Goal: Task Accomplishment & Management: Manage account settings

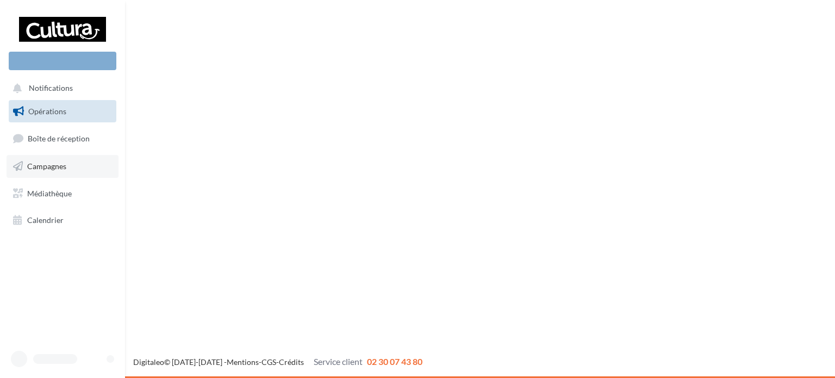
click at [54, 159] on link "Campagnes" at bounding box center [63, 166] width 112 height 23
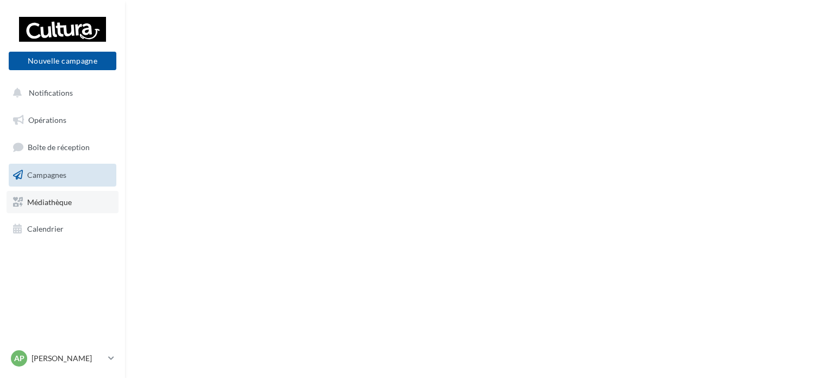
click at [75, 203] on link "Médiathèque" at bounding box center [63, 202] width 112 height 23
click at [57, 208] on link "Médiathèque" at bounding box center [63, 202] width 112 height 23
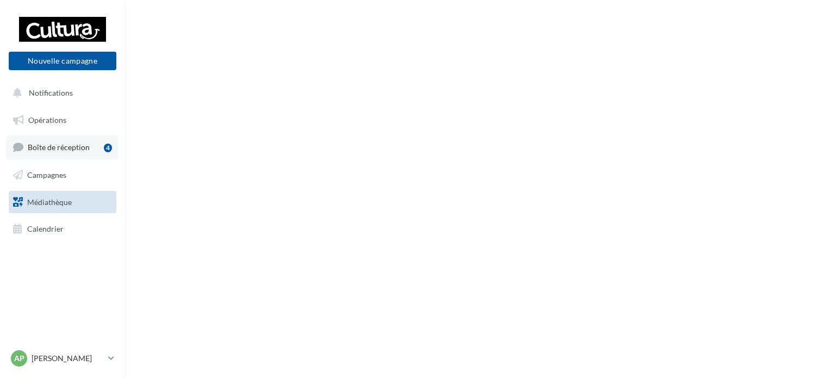
click at [67, 151] on span "Boîte de réception" at bounding box center [59, 146] width 62 height 9
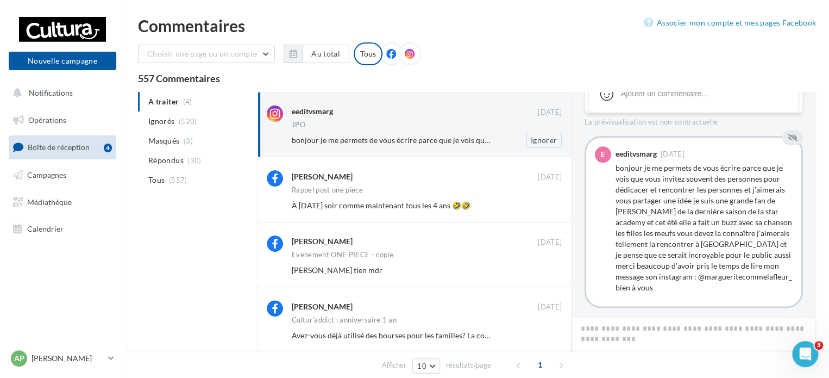
click at [354, 147] on div "bonjour je me permets de vous écrire parce que je vois que vous invitez souvent…" at bounding box center [431, 140] width 279 height 15
click at [74, 121] on link "Opérations" at bounding box center [63, 120] width 112 height 23
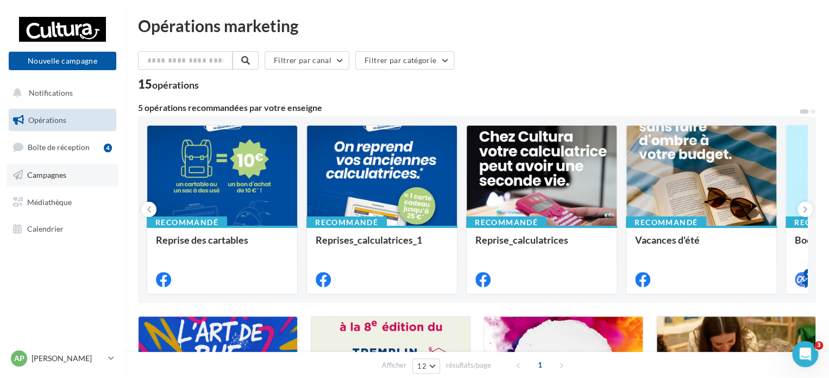
click at [57, 181] on link "Campagnes" at bounding box center [63, 175] width 112 height 23
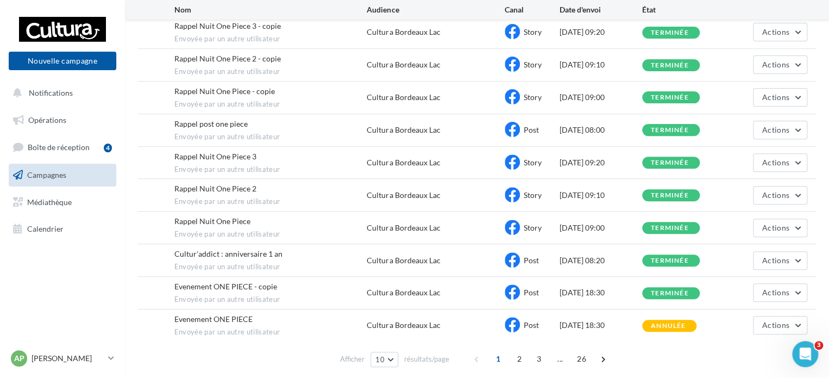
scroll to position [164, 0]
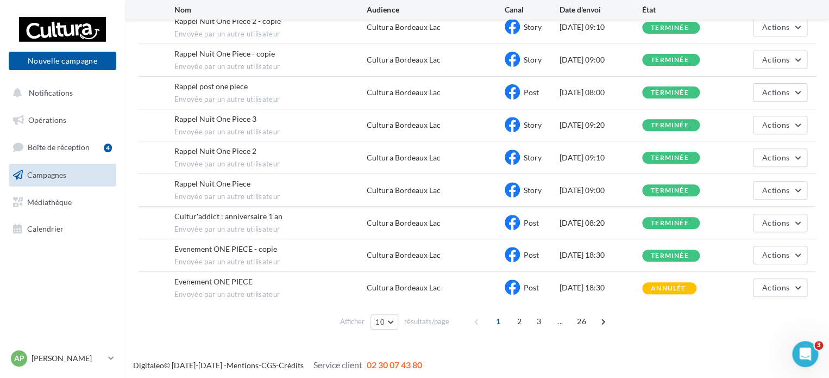
drag, startPoint x: 386, startPoint y: 361, endPoint x: 364, endPoint y: 360, distance: 21.7
click at [367, 360] on span "02 30 07 43 80" at bounding box center [394, 364] width 55 height 10
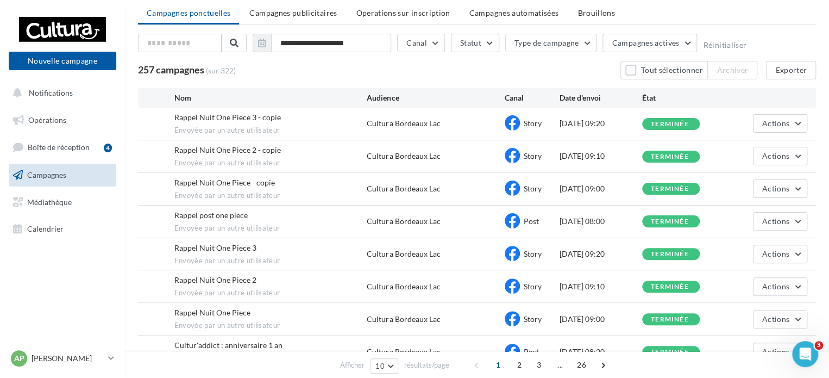
scroll to position [0, 0]
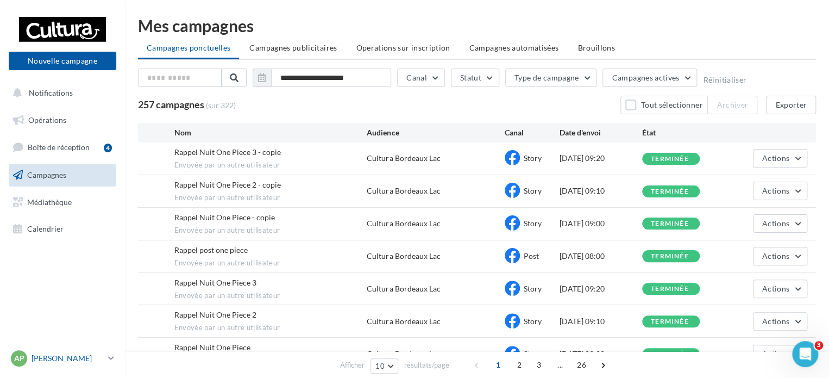
click at [109, 354] on icon at bounding box center [111, 357] width 6 height 9
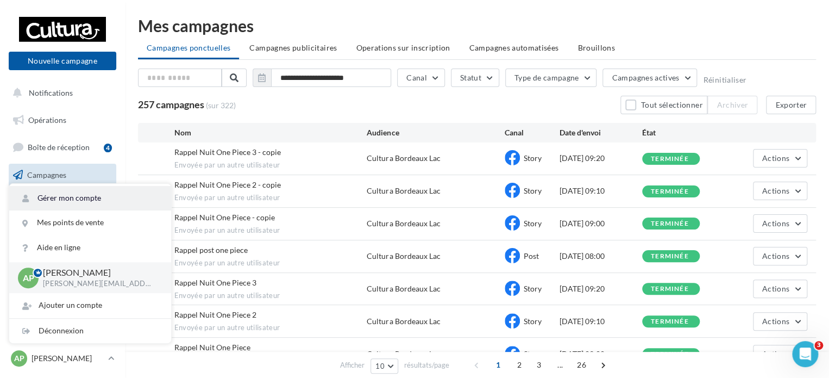
click at [126, 190] on link "Gérer mon compte" at bounding box center [90, 198] width 162 height 24
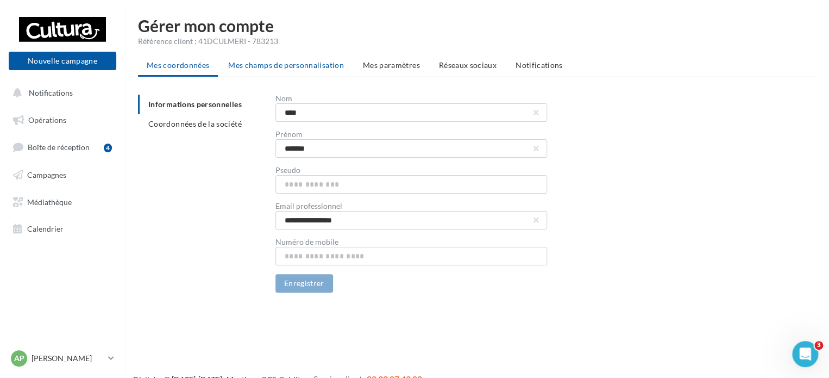
click at [310, 66] on span "Mes champs de personnalisation" at bounding box center [286, 64] width 116 height 9
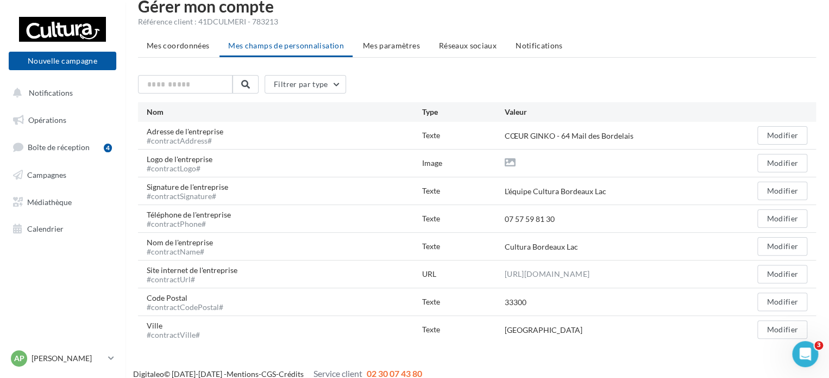
scroll to position [30, 0]
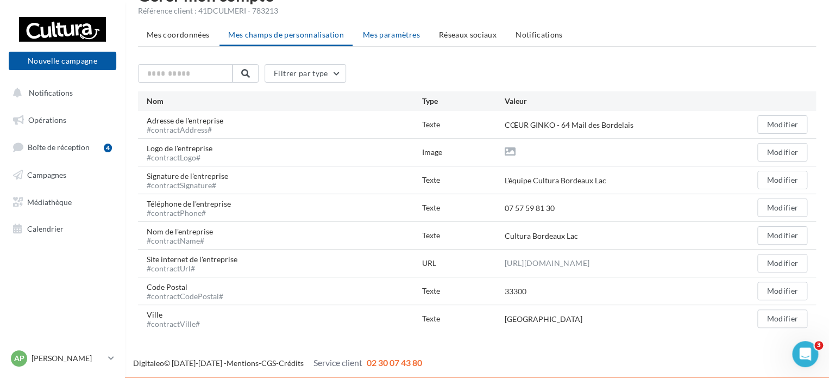
click at [405, 34] on span "Mes paramètres" at bounding box center [391, 34] width 57 height 9
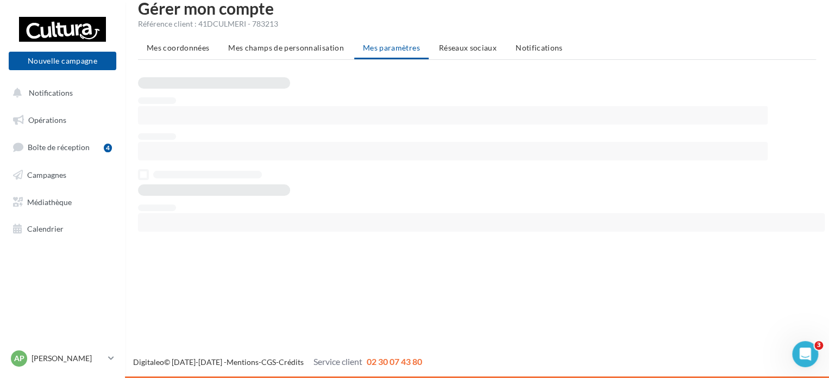
scroll to position [17, 0]
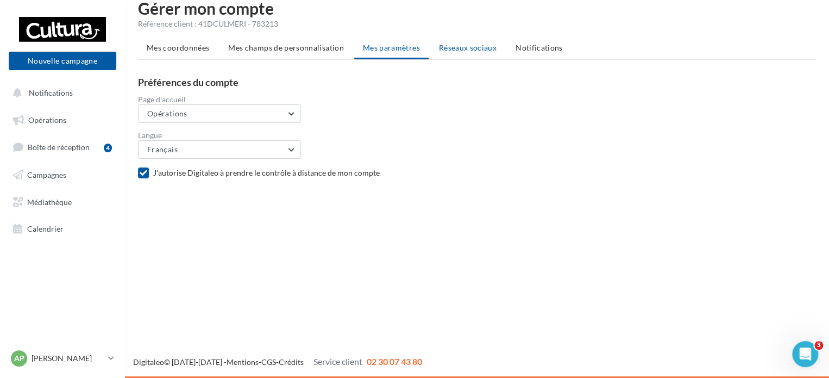
click at [463, 54] on li "Réseaux sociaux" at bounding box center [467, 48] width 75 height 20
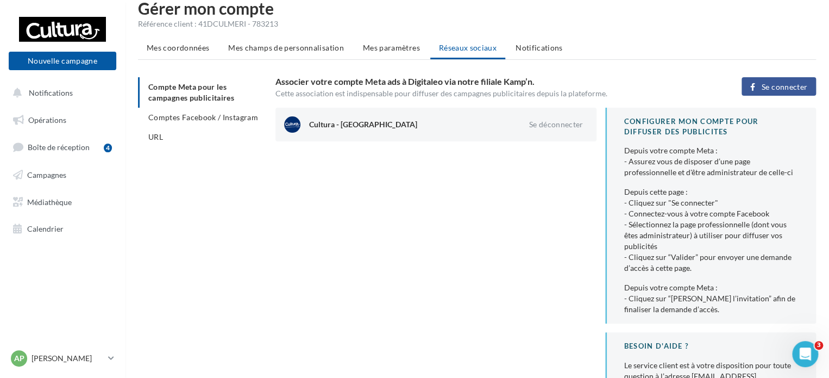
scroll to position [30, 0]
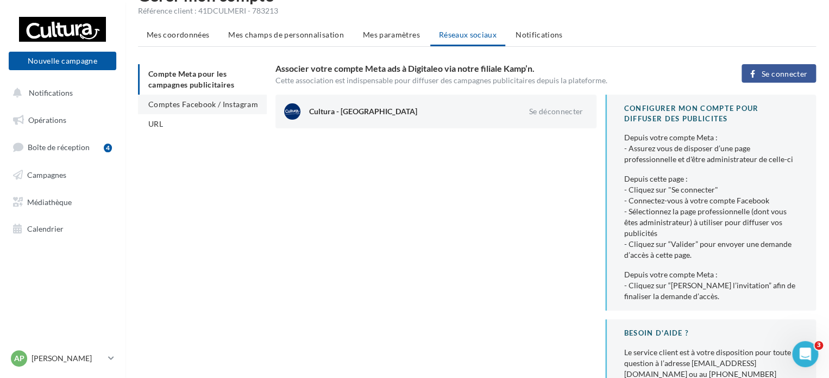
click at [183, 101] on span "Comptes Facebook / Instagram" at bounding box center [203, 103] width 110 height 9
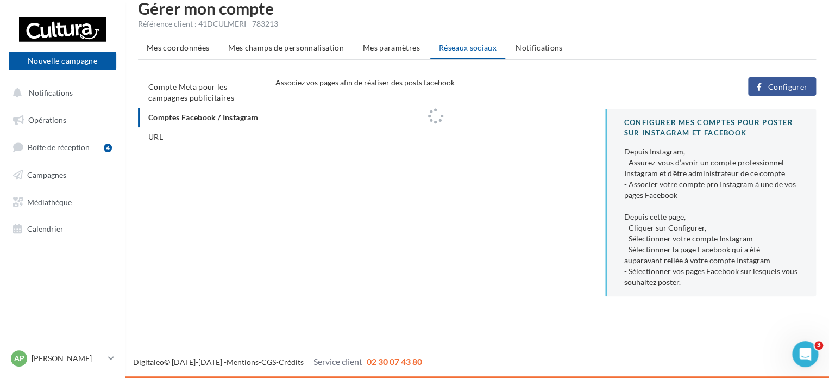
scroll to position [17, 0]
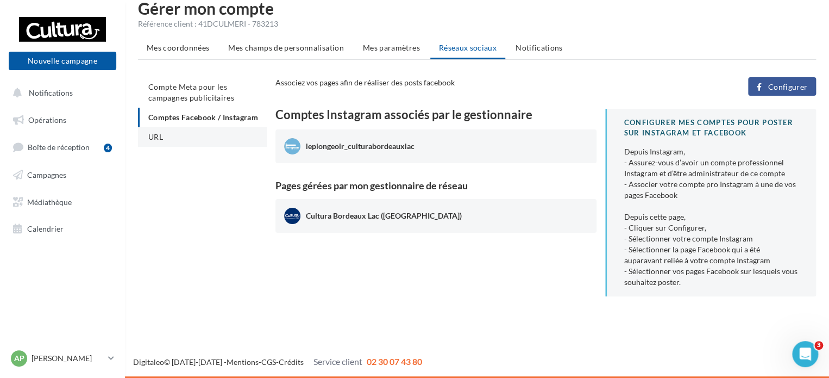
click at [163, 141] on span "URL" at bounding box center [155, 136] width 15 height 9
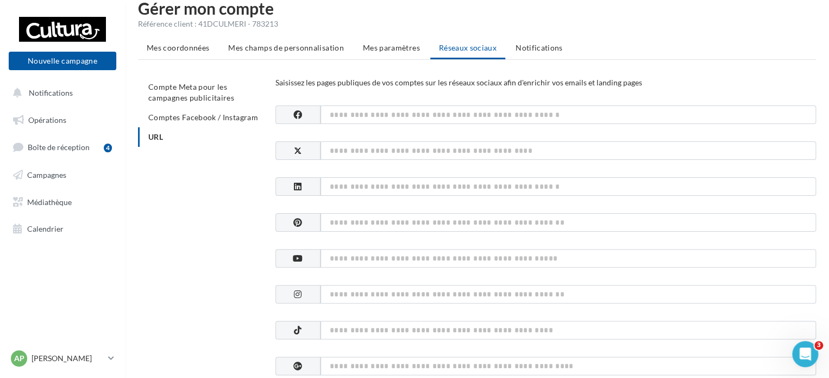
scroll to position [30, 0]
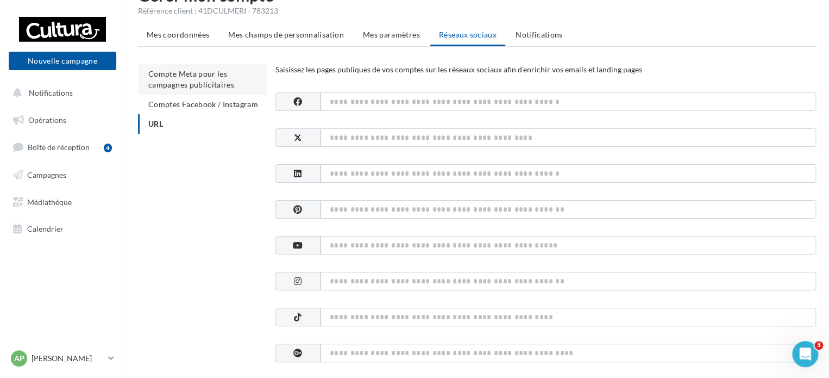
click at [230, 79] on span "Compte Meta pour les campagnes publicitaires" at bounding box center [191, 79] width 86 height 20
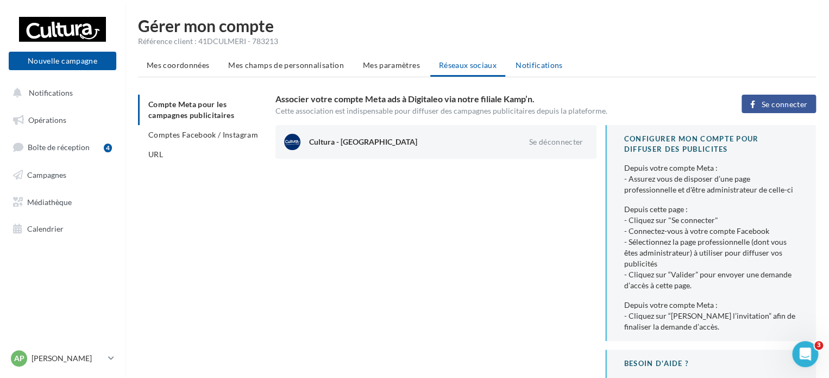
click at [535, 67] on span "Notifications" at bounding box center [539, 64] width 47 height 9
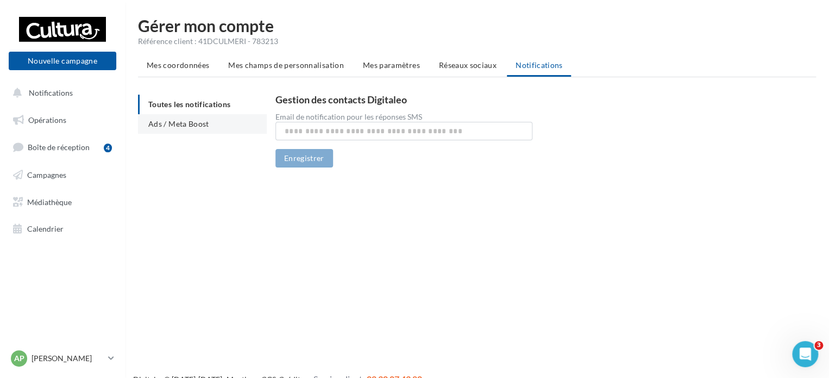
click at [191, 123] on span "Ads / Meta Boost" at bounding box center [178, 123] width 61 height 9
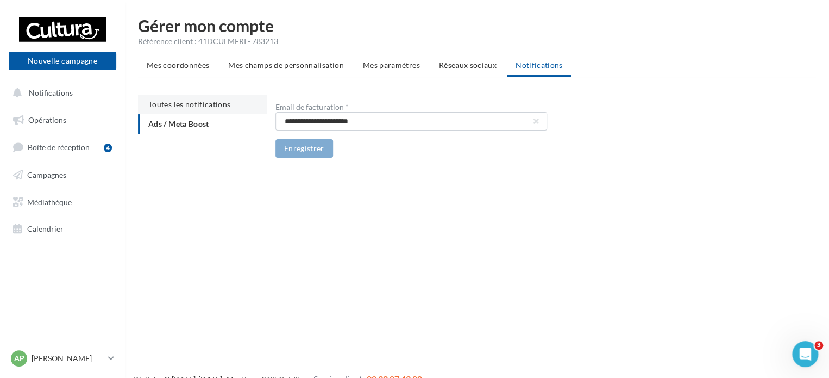
click at [196, 105] on span "Toutes les notifications" at bounding box center [189, 103] width 82 height 9
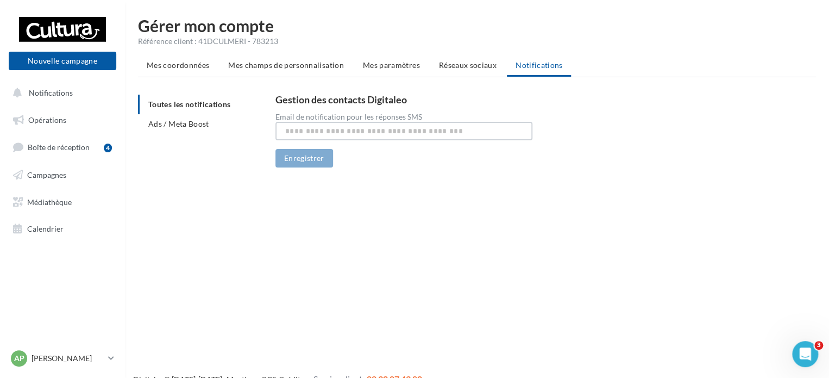
click at [450, 130] on input "text" at bounding box center [404, 131] width 258 height 18
click at [457, 75] on ul "Mes coordonnées Mes champs de personnalisation Mes paramètres Réseaux sociaux N…" at bounding box center [477, 66] width 678 height 22
click at [417, 71] on li "Mes paramètres" at bounding box center [391, 65] width 74 height 20
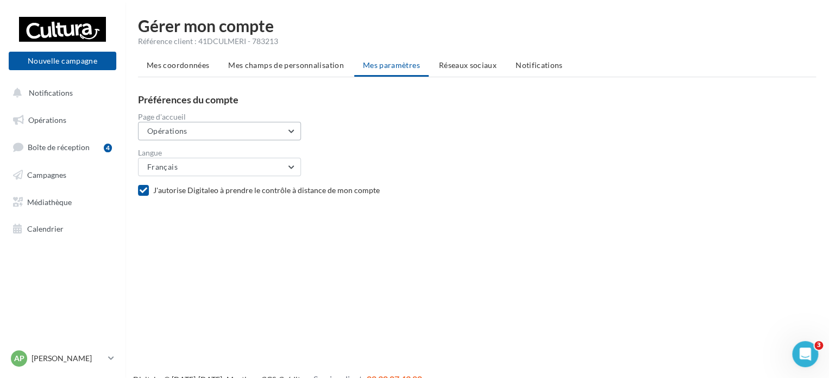
click at [247, 133] on button "Opérations" at bounding box center [219, 131] width 163 height 18
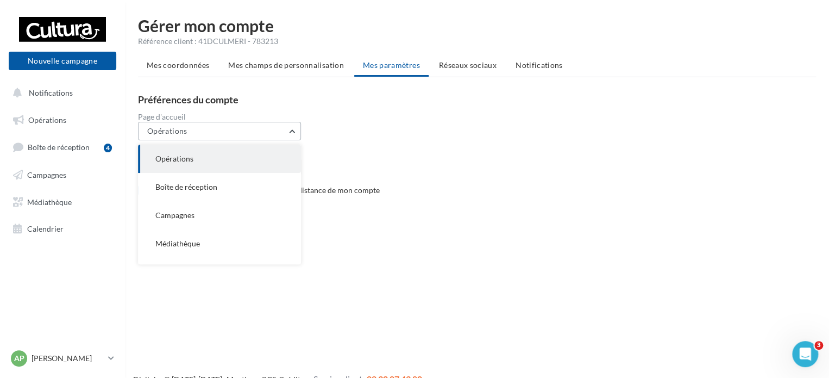
click at [247, 133] on button "Opérations" at bounding box center [219, 131] width 163 height 18
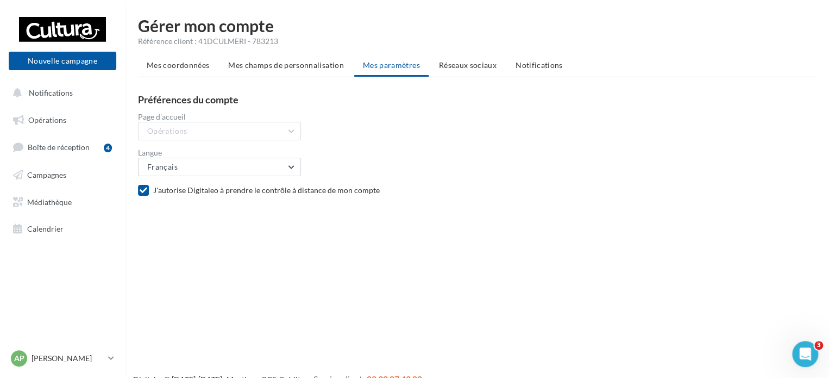
click at [483, 134] on div "Page d'accueil Opérations Opérations Boîte de réception Campagnes Médiathèque C…" at bounding box center [481, 126] width 687 height 27
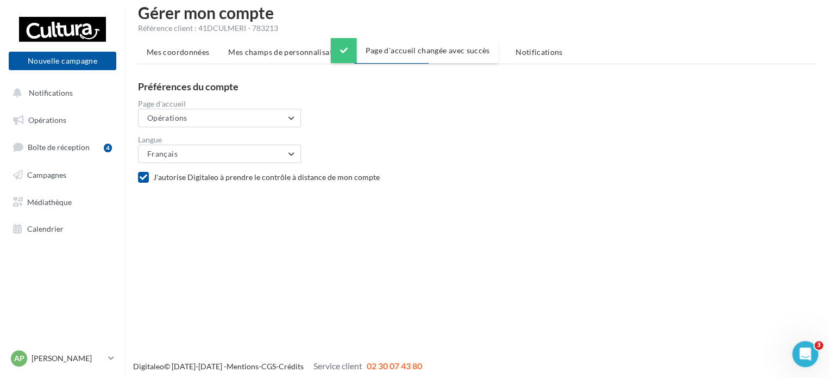
scroll to position [17, 0]
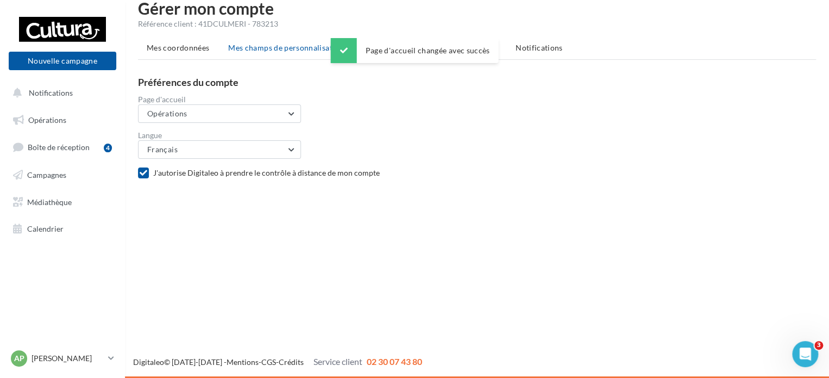
click at [284, 55] on li "Mes champs de personnalisation" at bounding box center [285, 48] width 133 height 20
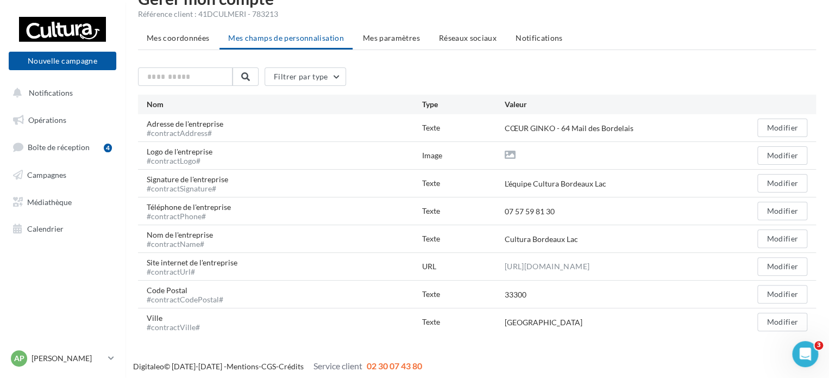
scroll to position [30, 0]
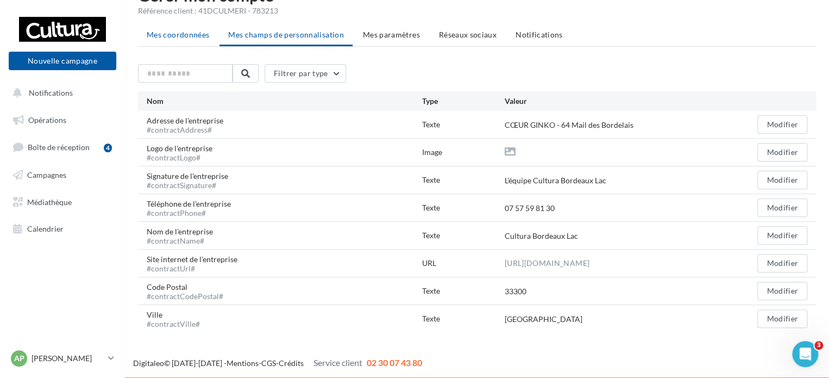
click at [200, 34] on span "Mes coordonnées" at bounding box center [178, 34] width 62 height 9
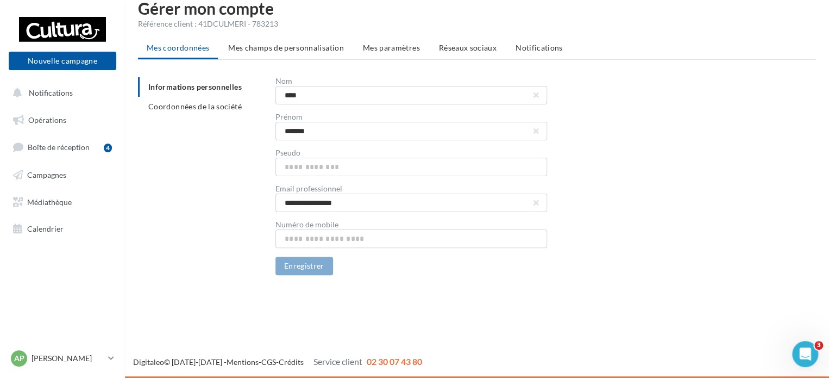
scroll to position [17, 0]
drag, startPoint x: 193, startPoint y: 22, endPoint x: 284, endPoint y: 23, distance: 90.7
click at [284, 23] on div "Référence client : 41DCULMERI - 783213" at bounding box center [477, 23] width 678 height 11
click at [293, 26] on div "Référence client : 41DCULMERI - 783213" at bounding box center [477, 23] width 678 height 11
click at [631, 79] on div "**********" at bounding box center [545, 176] width 541 height 198
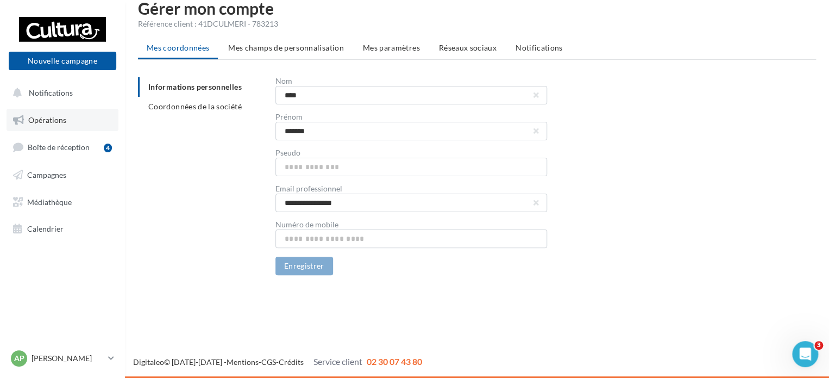
click at [67, 123] on link "Opérations" at bounding box center [63, 120] width 112 height 23
